Goal: Information Seeking & Learning: Learn about a topic

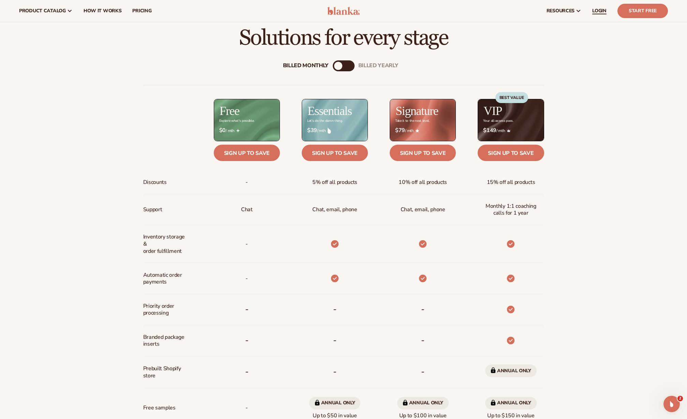
click at [594, 9] on span "LOGIN" at bounding box center [599, 10] width 14 height 5
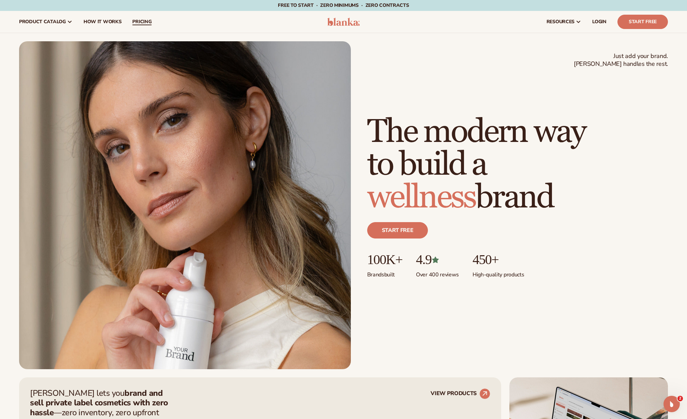
click at [141, 17] on link "pricing" at bounding box center [142, 22] width 30 height 22
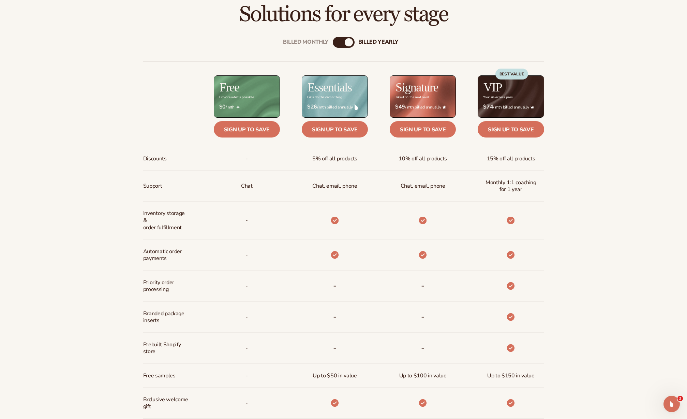
scroll to position [339, 0]
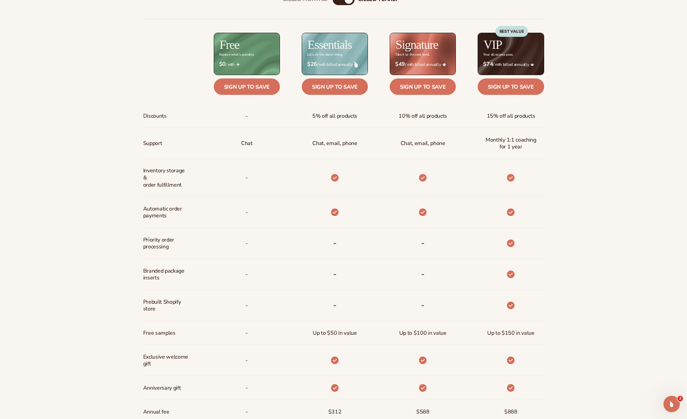
click at [329, 51] on h2 "Essentials" at bounding box center [330, 45] width 44 height 12
click at [419, 47] on h2 "Signature" at bounding box center [417, 45] width 43 height 12
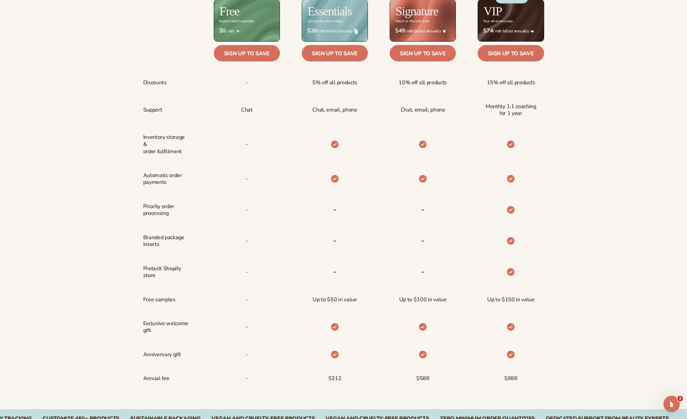
click at [336, 207] on b "-" at bounding box center [334, 209] width 3 height 11
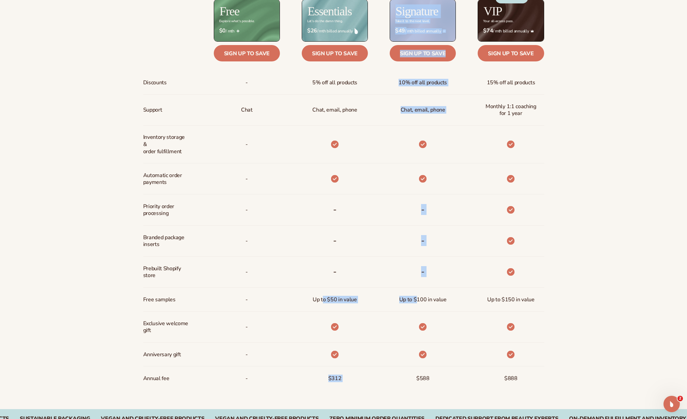
drag, startPoint x: 323, startPoint y: 299, endPoint x: 417, endPoint y: 300, distance: 93.4
click at [417, 300] on div "Discounts Support Inventory storage &   order fulfillment Automatic order payme…" at bounding box center [343, 187] width 401 height 404
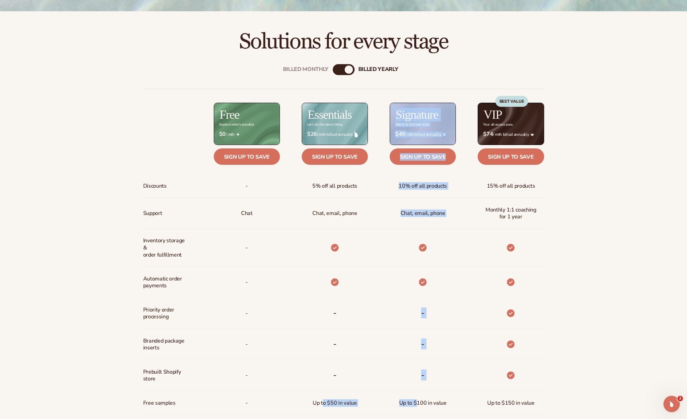
scroll to position [273, 0]
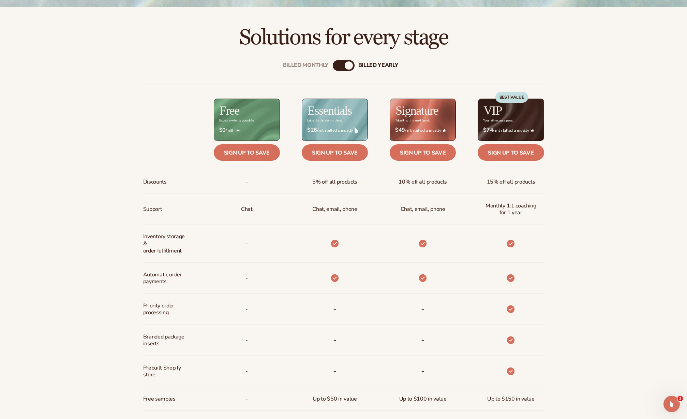
click at [394, 65] on div "billed Yearly" at bounding box center [378, 65] width 40 height 6
click at [342, 66] on div "Billed Monthly billed Yearly" at bounding box center [344, 65] width 22 height 11
click at [312, 66] on div "Billed Monthly" at bounding box center [306, 65] width 46 height 6
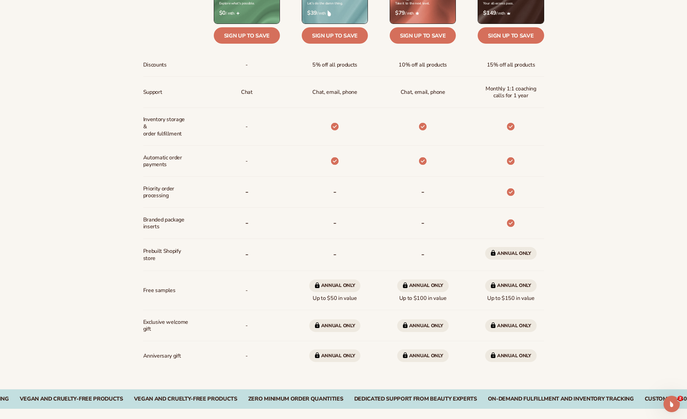
scroll to position [395, 0]
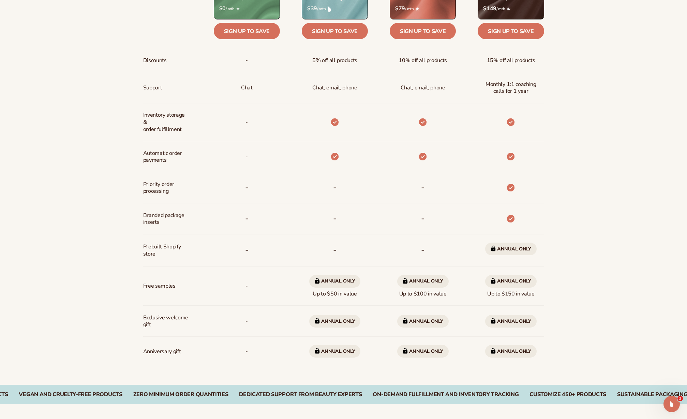
click at [331, 179] on div "-" at bounding box center [335, 187] width 14 height 31
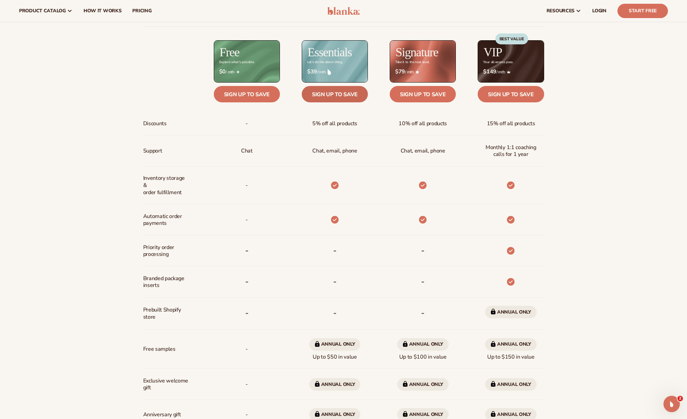
scroll to position [296, 0]
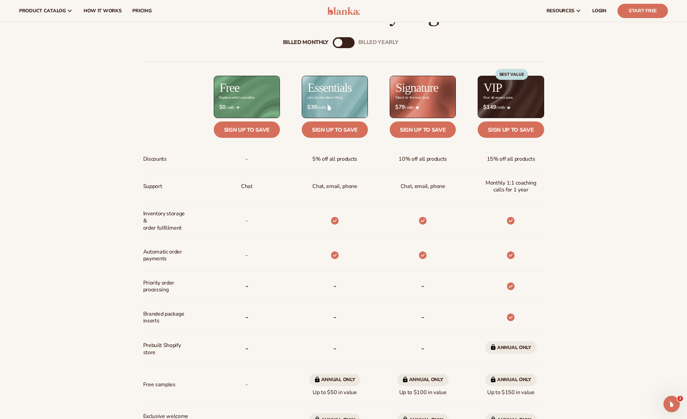
click at [350, 44] on div "billed Yearly" at bounding box center [350, 43] width 8 height 8
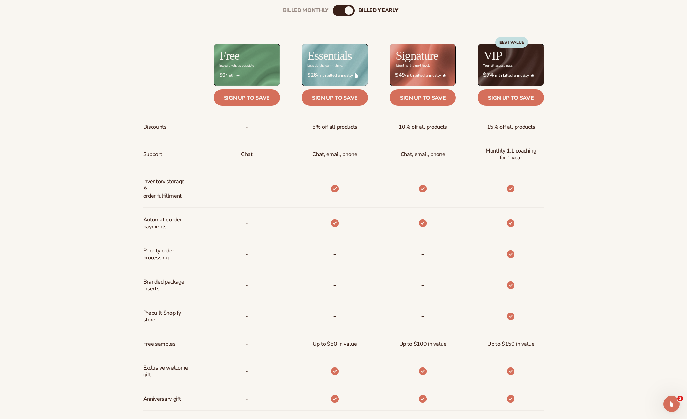
scroll to position [366, 0]
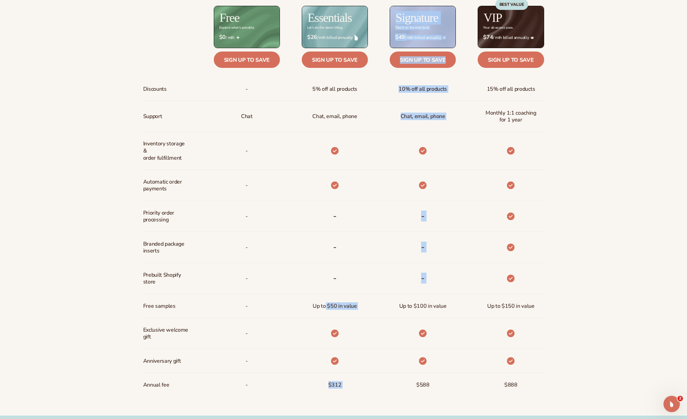
drag, startPoint x: 325, startPoint y: 308, endPoint x: 382, endPoint y: 308, distance: 56.9
click at [382, 308] on div "Discounts Support Inventory storage &   order fulfillment Automatic order payme…" at bounding box center [343, 194] width 401 height 404
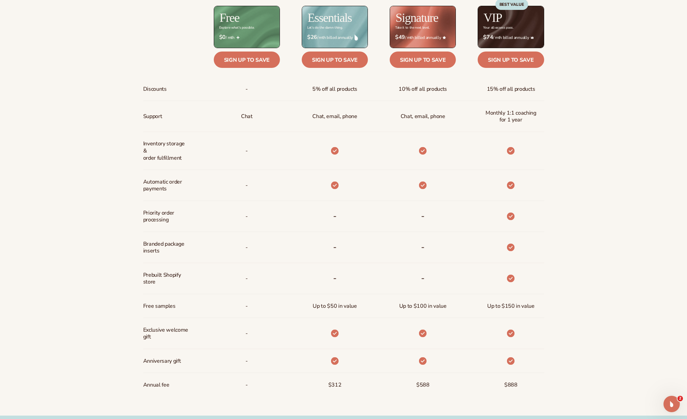
click at [412, 312] on div "Up to $100 in value" at bounding box center [423, 306] width 58 height 24
click at [329, 308] on span "Up to $50 in value" at bounding box center [335, 306] width 44 height 13
drag, startPoint x: 315, startPoint y: 308, endPoint x: 345, endPoint y: 308, distance: 29.7
click at [345, 308] on span "Up to $50 in value" at bounding box center [335, 306] width 44 height 13
click at [353, 308] on span "Up to $50 in value" at bounding box center [335, 306] width 44 height 13
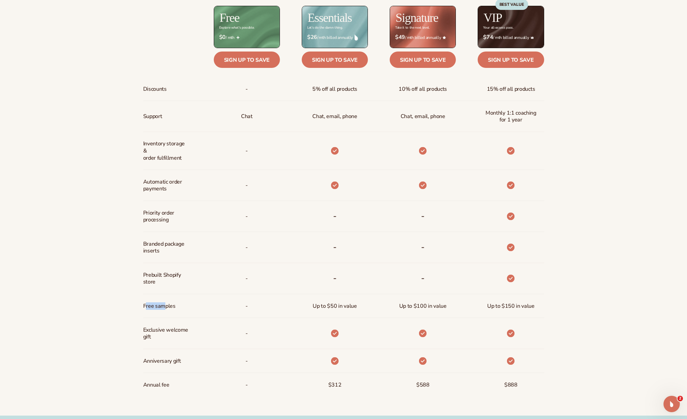
drag, startPoint x: 146, startPoint y: 307, endPoint x: 166, endPoint y: 309, distance: 20.2
click at [164, 309] on span "Free samples" at bounding box center [159, 306] width 32 height 13
click at [358, 309] on div "Up to $50 in value" at bounding box center [334, 306] width 55 height 24
drag, startPoint x: 356, startPoint y: 307, endPoint x: 324, endPoint y: 308, distance: 31.4
click at [324, 308] on span "Up to $50 in value" at bounding box center [335, 306] width 44 height 13
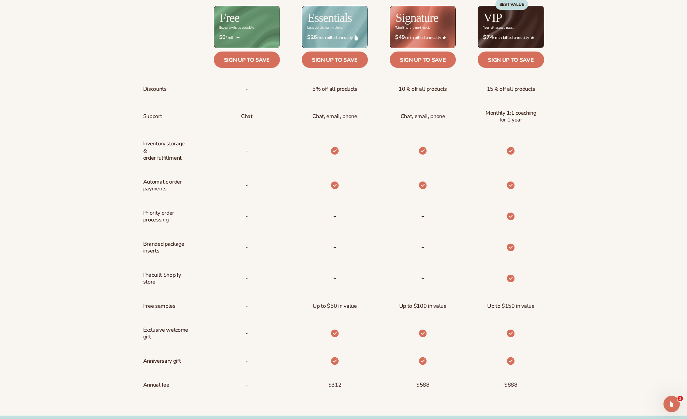
click at [420, 306] on span "Up to $100 in value" at bounding box center [422, 306] width 47 height 13
click at [416, 304] on span "Up to $100 in value" at bounding box center [422, 306] width 47 height 13
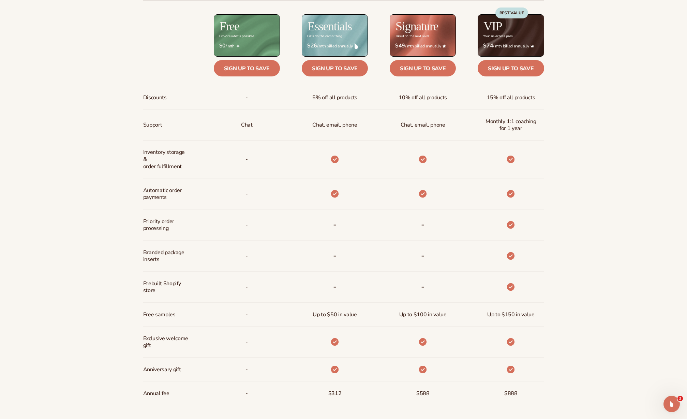
scroll to position [7, 0]
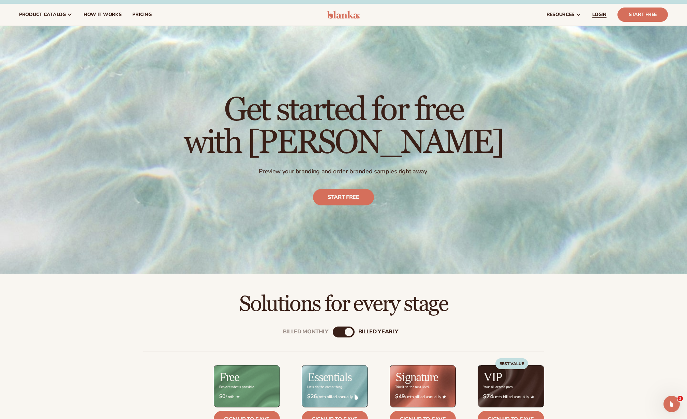
click at [602, 13] on span "LOGIN" at bounding box center [599, 14] width 14 height 5
